Goal: Task Accomplishment & Management: Use online tool/utility

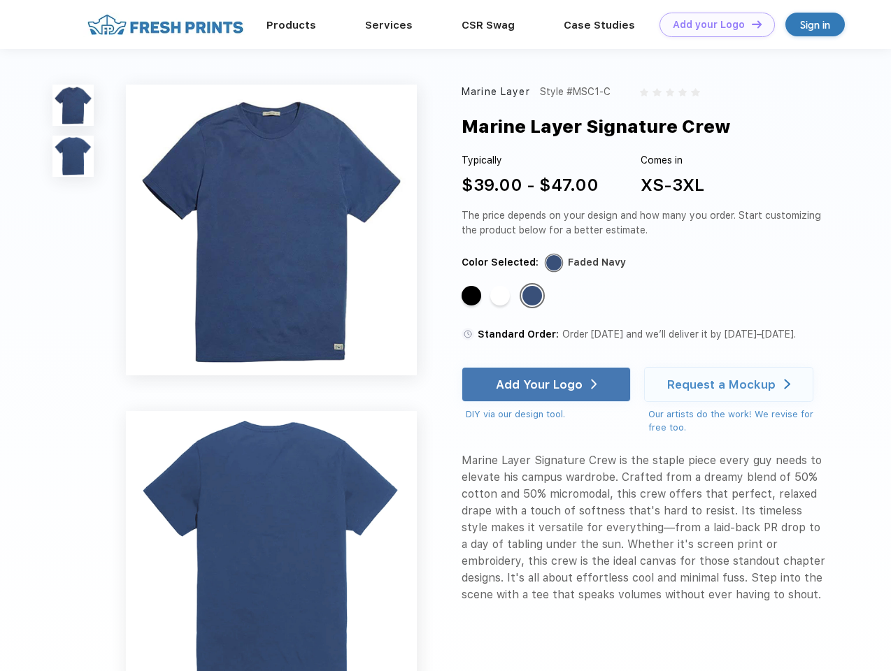
click at [712, 24] on link "Add your Logo Design Tool" at bounding box center [716, 25] width 115 height 24
click at [0, 0] on div "Design Tool" at bounding box center [0, 0] width 0 height 0
click at [750, 24] on link "Add your Logo Design Tool" at bounding box center [716, 25] width 115 height 24
click at [73, 105] on img at bounding box center [72, 105] width 41 height 41
click at [73, 157] on img at bounding box center [72, 156] width 41 height 41
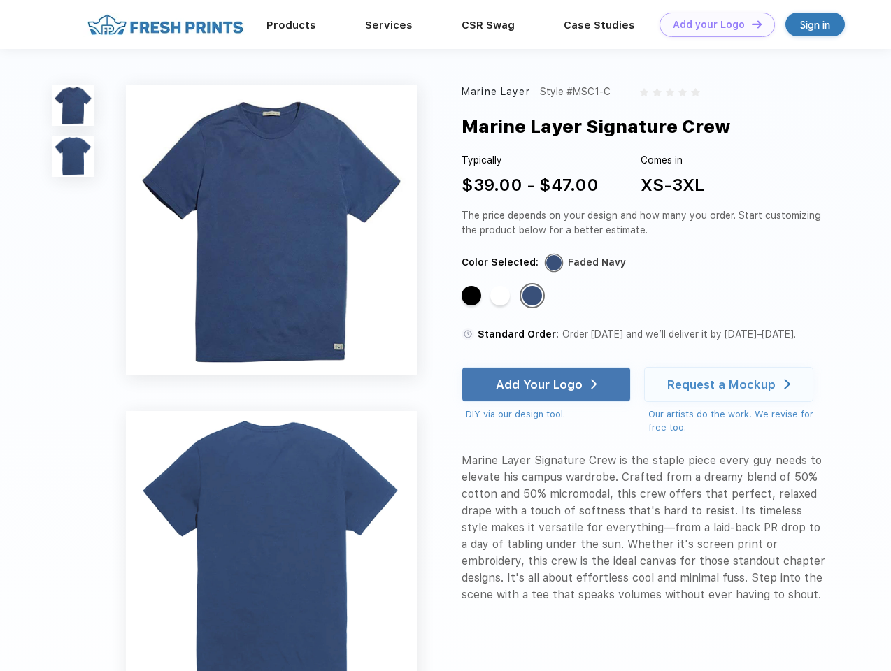
click at [473, 296] on div "Standard Color" at bounding box center [471, 296] width 20 height 20
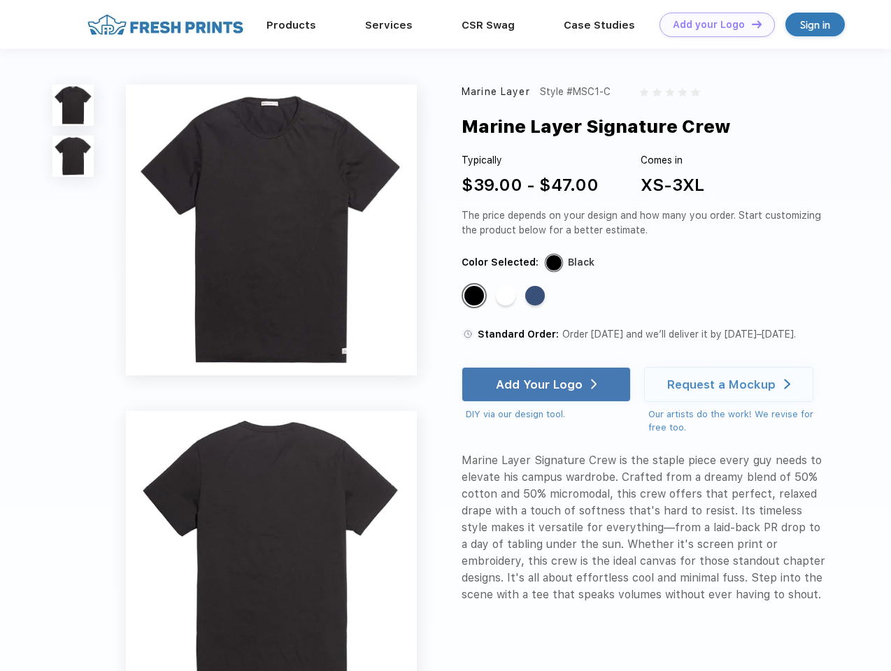
scroll to position [237, 0]
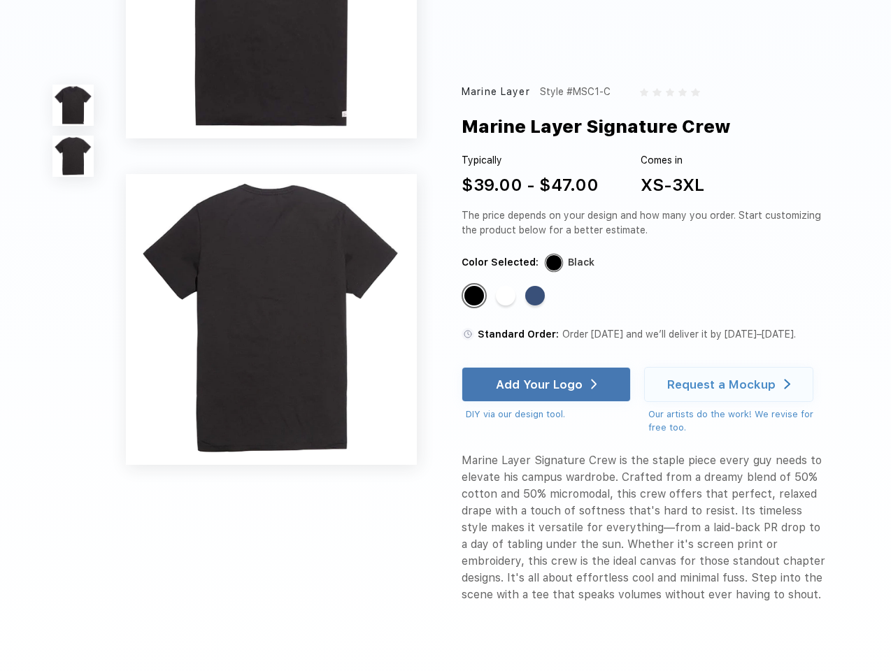
click at [501, 296] on div "Standard Color" at bounding box center [506, 296] width 20 height 20
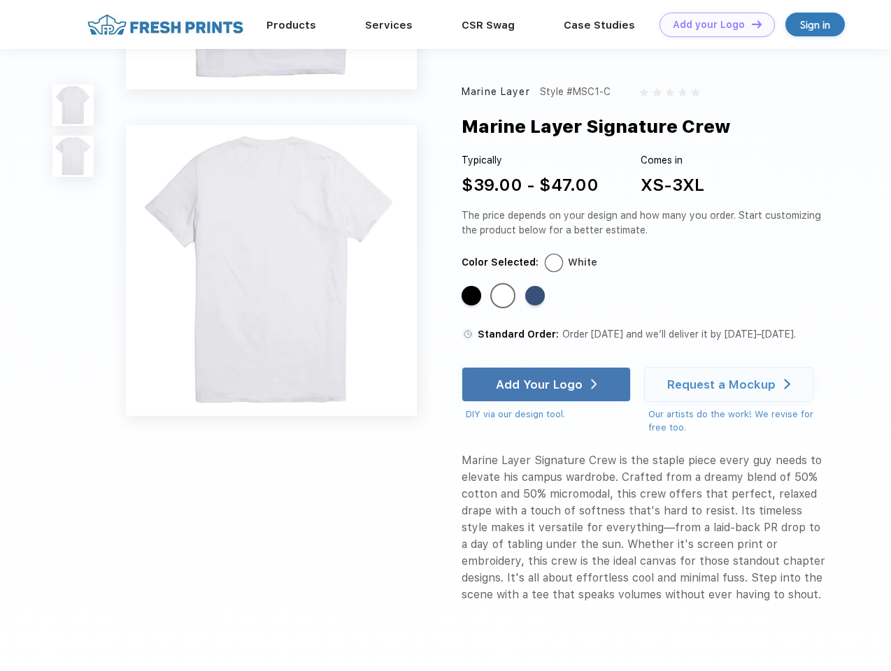
click at [533, 296] on div "Standard Color" at bounding box center [535, 296] width 20 height 20
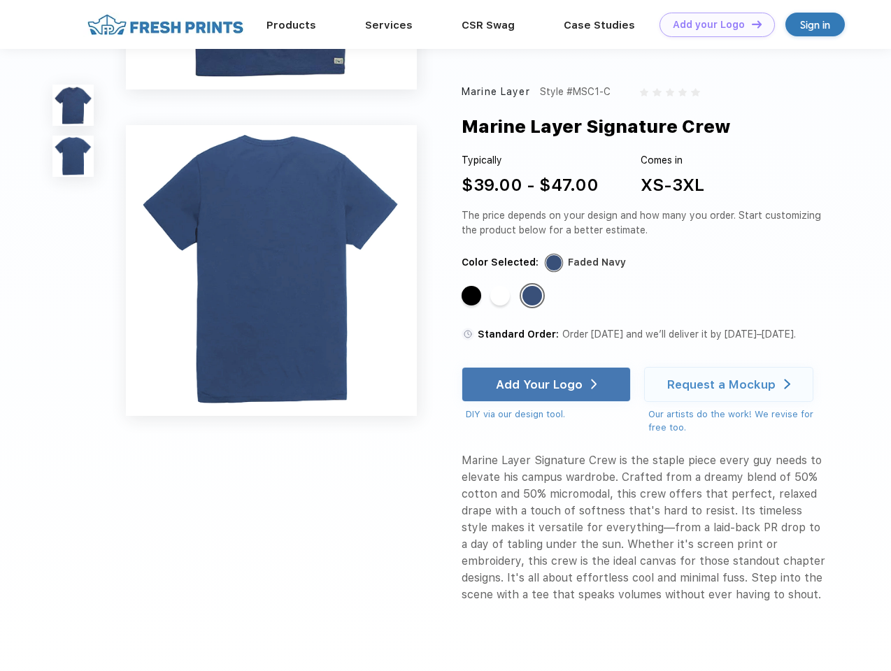
click at [547, 385] on div "Add Your Logo" at bounding box center [539, 385] width 87 height 14
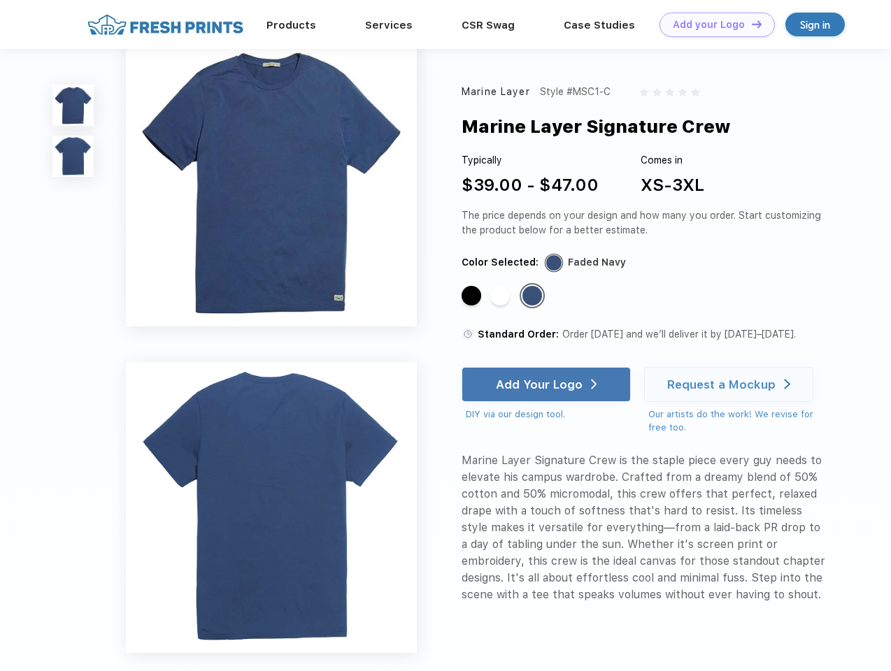
click at [731, 385] on div "Request a Mockup" at bounding box center [721, 385] width 108 height 14
